Goal: Information Seeking & Learning: Learn about a topic

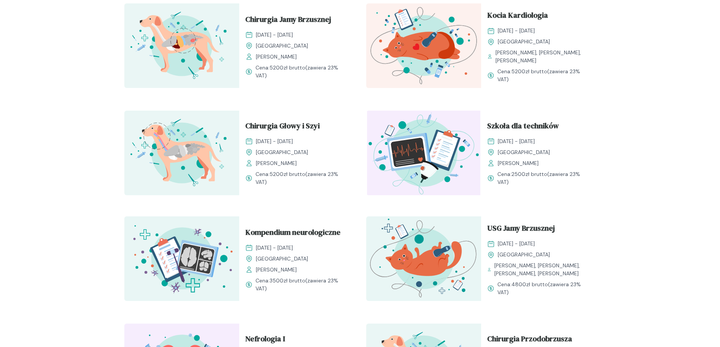
scroll to position [302, 0]
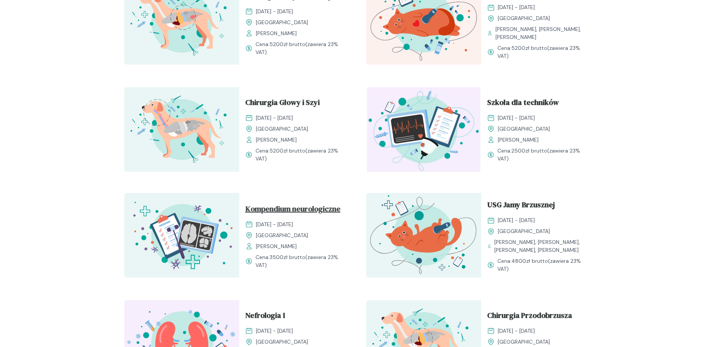
click at [286, 205] on span "Kompendium neurologiczne" at bounding box center [292, 210] width 95 height 14
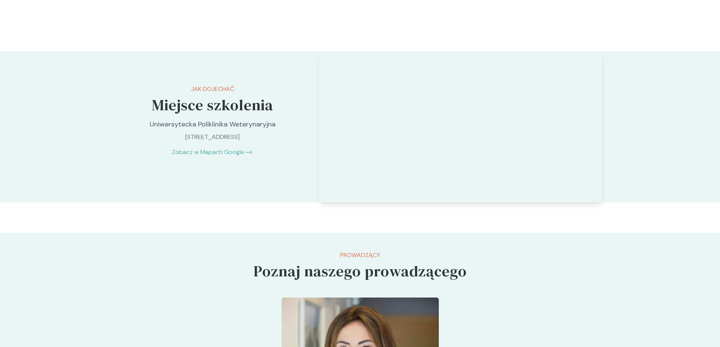
scroll to position [1852, 0]
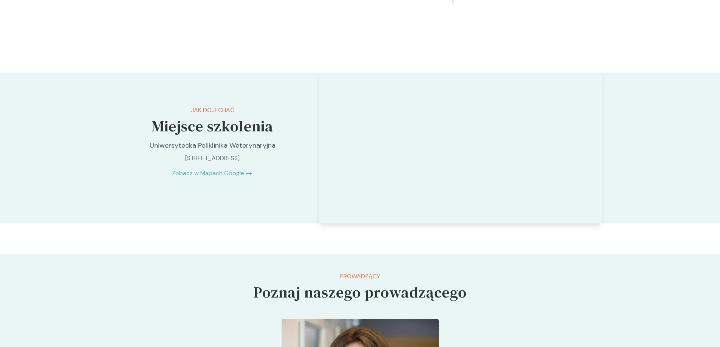
drag, startPoint x: 146, startPoint y: 169, endPoint x: 265, endPoint y: 171, distance: 118.7
click at [285, 188] on div "Jak dojechać Miejsce szkolenia Uniwersytecka Poliklinika Weterynaryjna [STREET_…" at bounding box center [212, 142] width 189 height 139
copy div "Uniwersytecka Poliklinika Weterynaryjna [STREET_ADDRESS]"
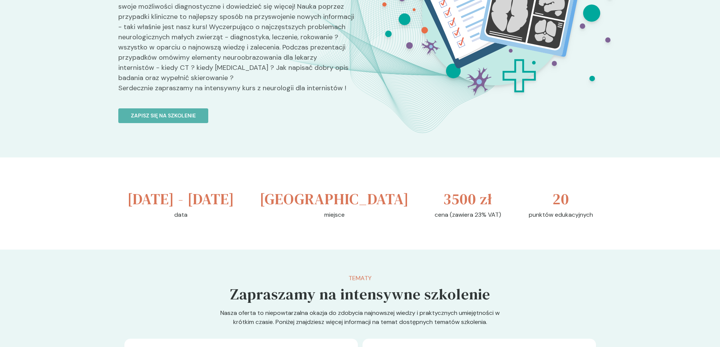
scroll to position [0, 0]
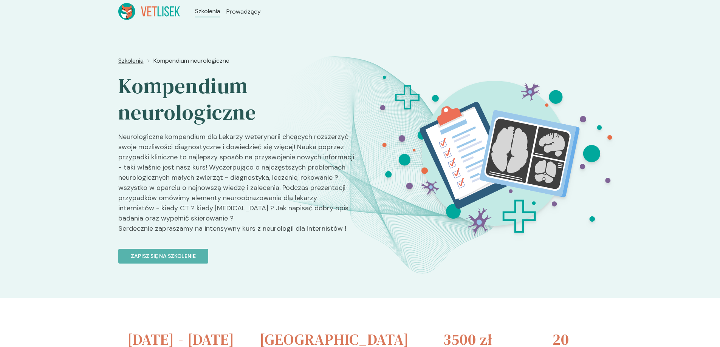
click at [130, 62] on span "Szkolenia" at bounding box center [130, 60] width 25 height 9
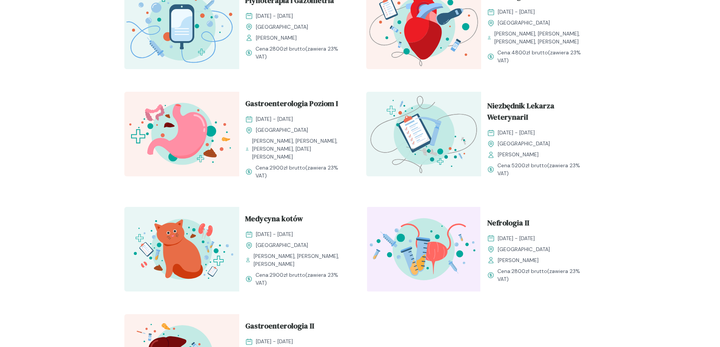
scroll to position [794, 0]
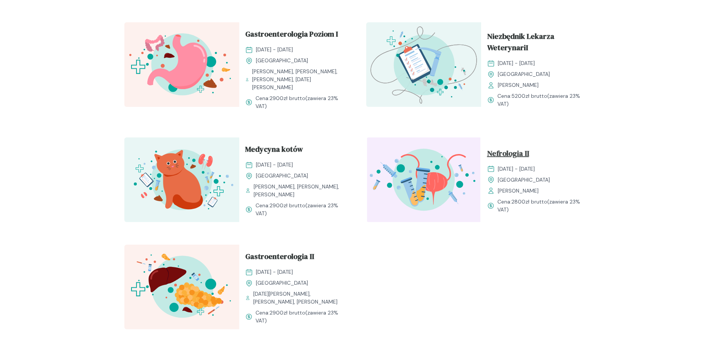
click at [505, 153] on span "Nefrologia II" at bounding box center [508, 155] width 42 height 14
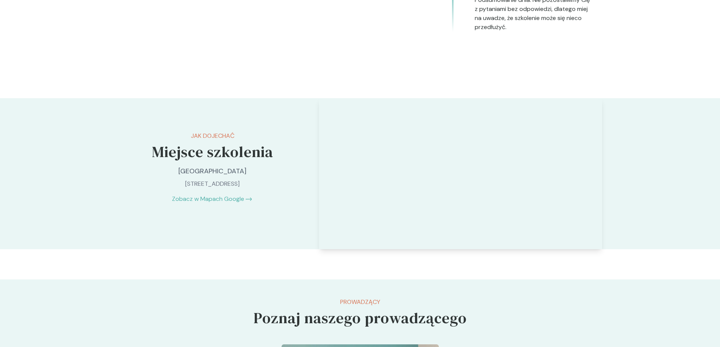
scroll to position [1701, 0]
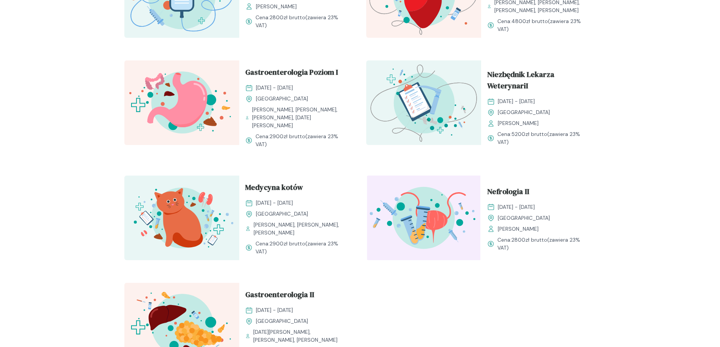
scroll to position [756, 0]
click at [511, 193] on span "Nefrologia II" at bounding box center [508, 193] width 42 height 14
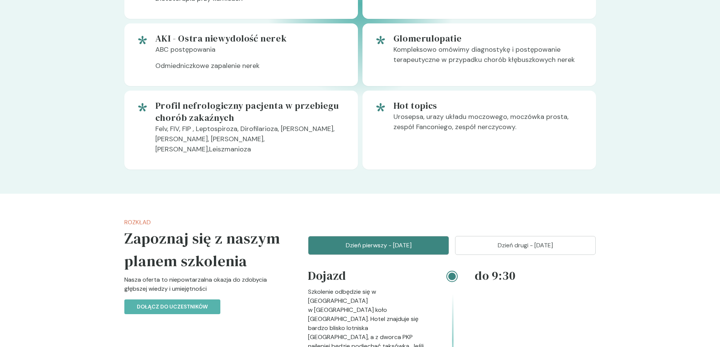
scroll to position [831, 0]
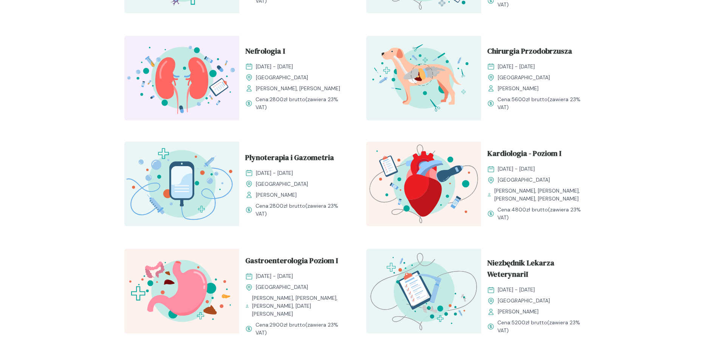
scroll to position [378, 0]
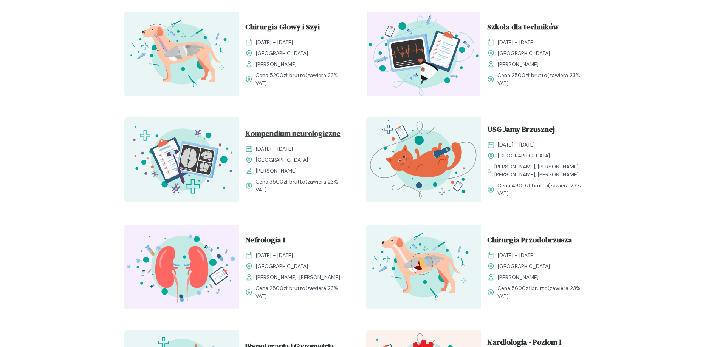
click at [282, 133] on span "Kompendium neurologiczne" at bounding box center [292, 135] width 95 height 14
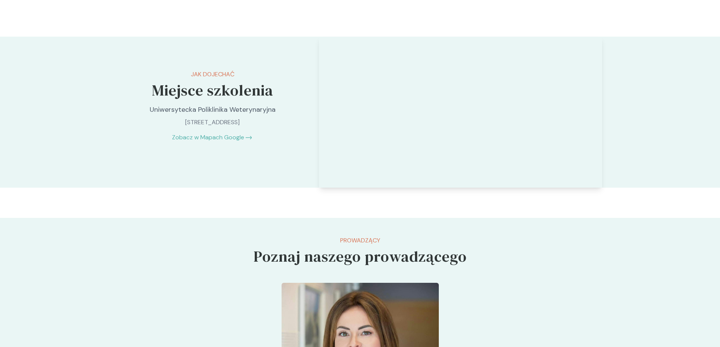
scroll to position [1890, 0]
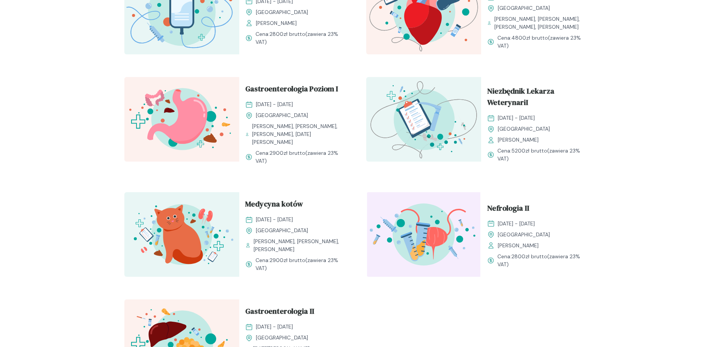
scroll to position [756, 0]
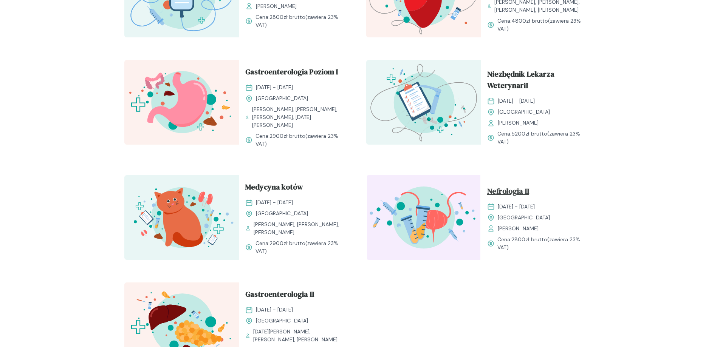
click at [501, 192] on span "Nefrologia II" at bounding box center [508, 193] width 42 height 14
